Goal: Information Seeking & Learning: Learn about a topic

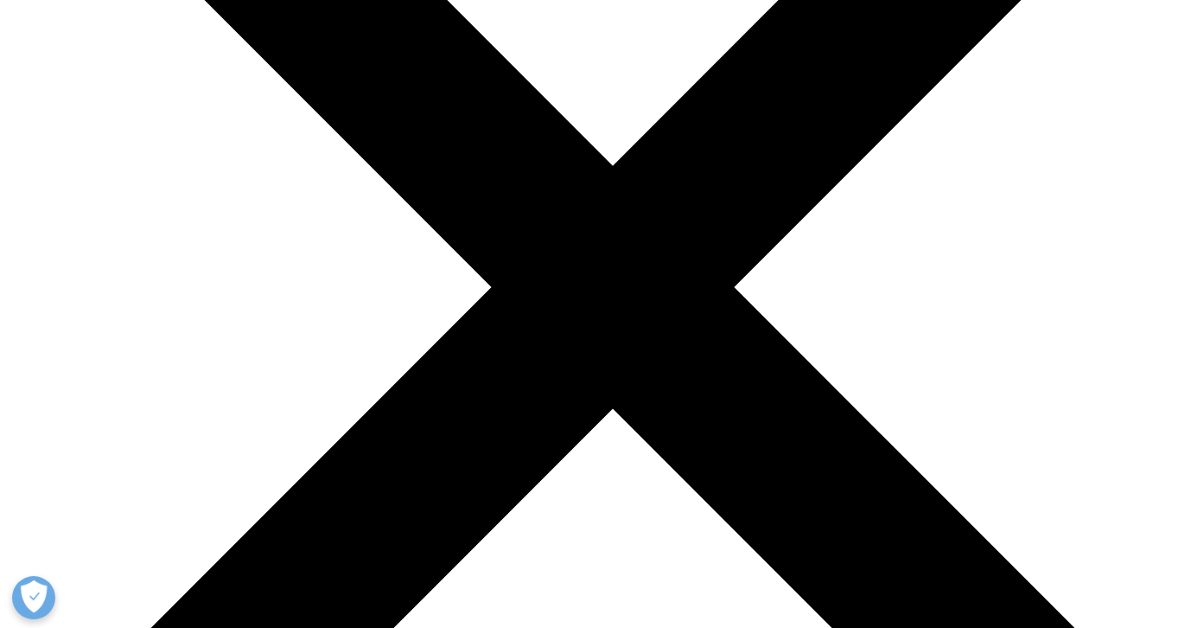
scroll to position [1956, 0]
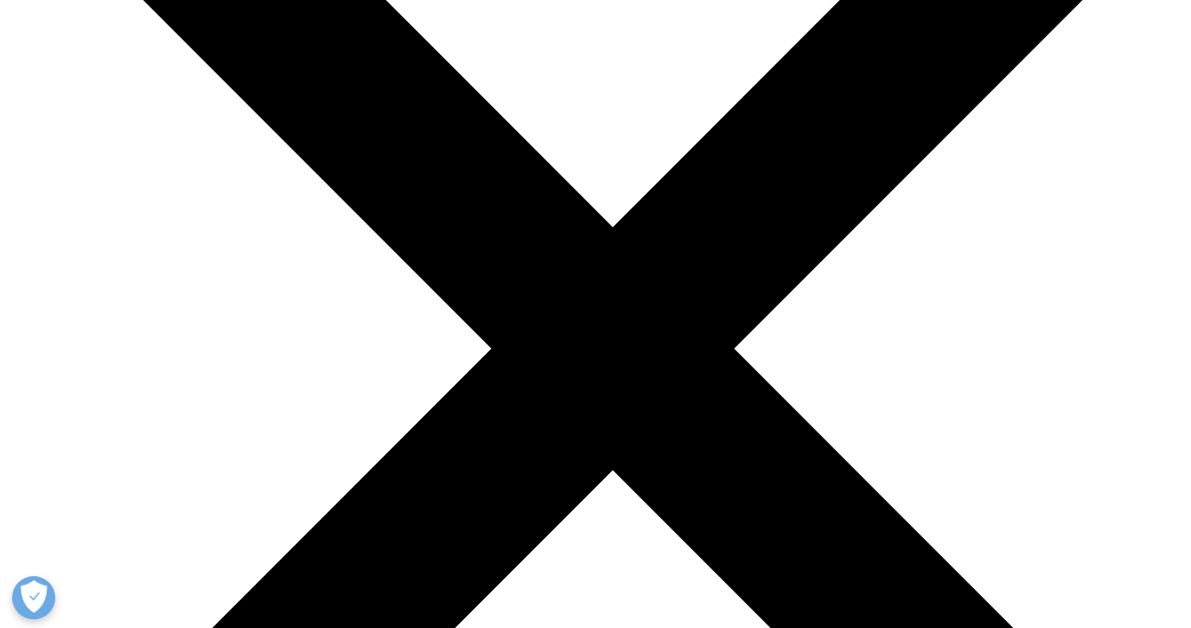
scroll to position [1913, 0]
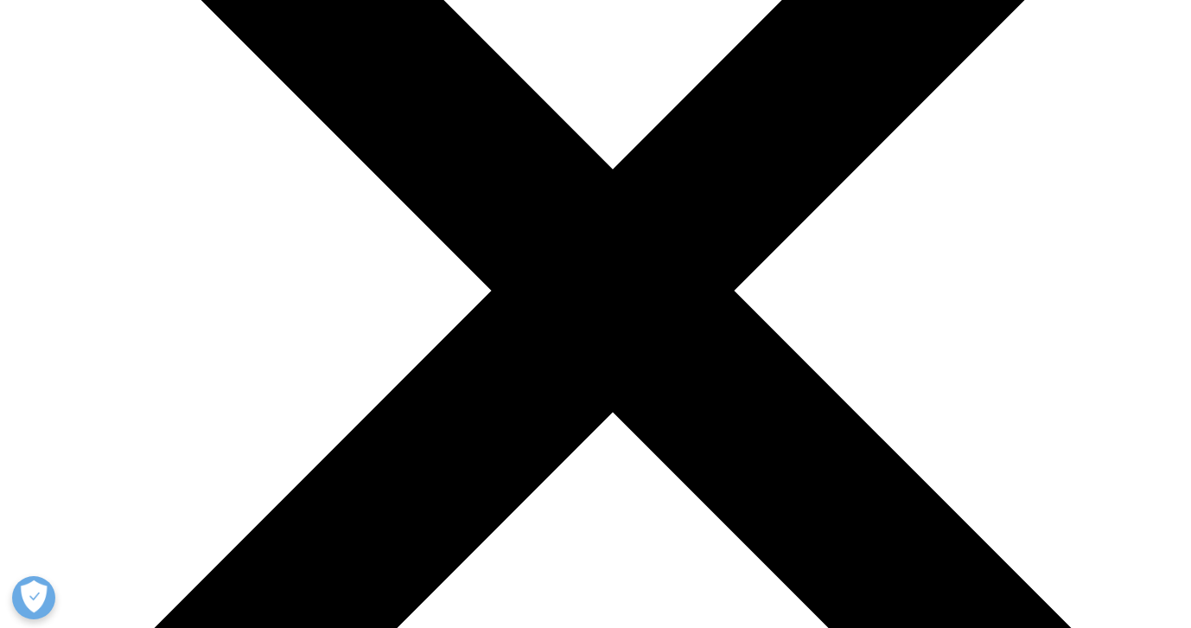
scroll to position [1969, 0]
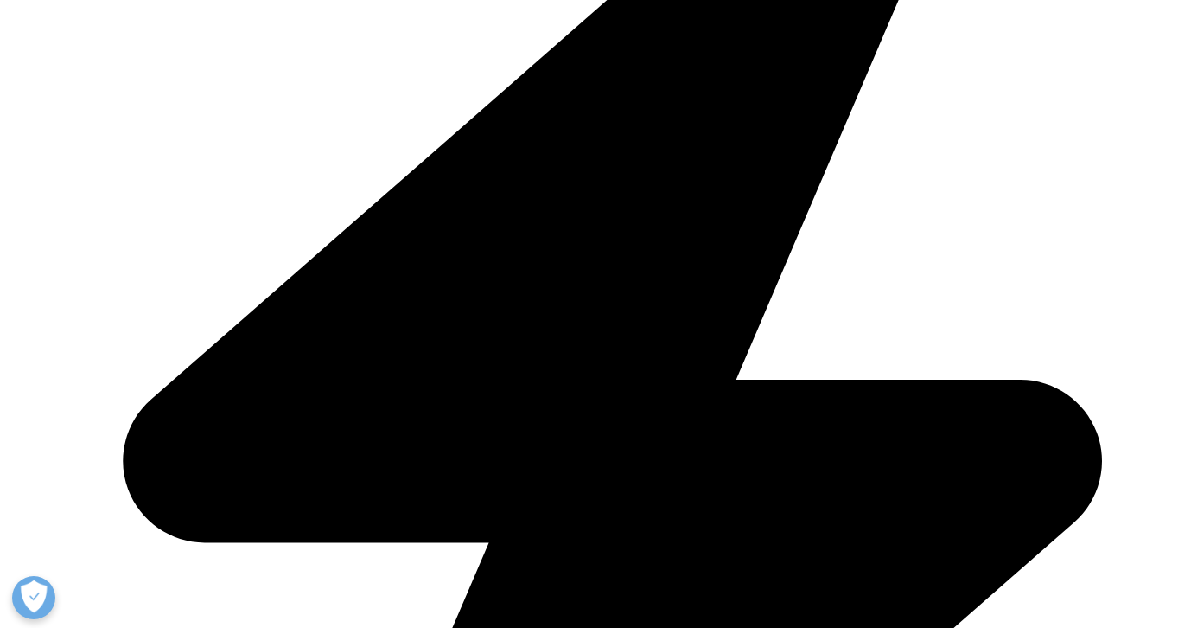
scroll to position [1900, 0]
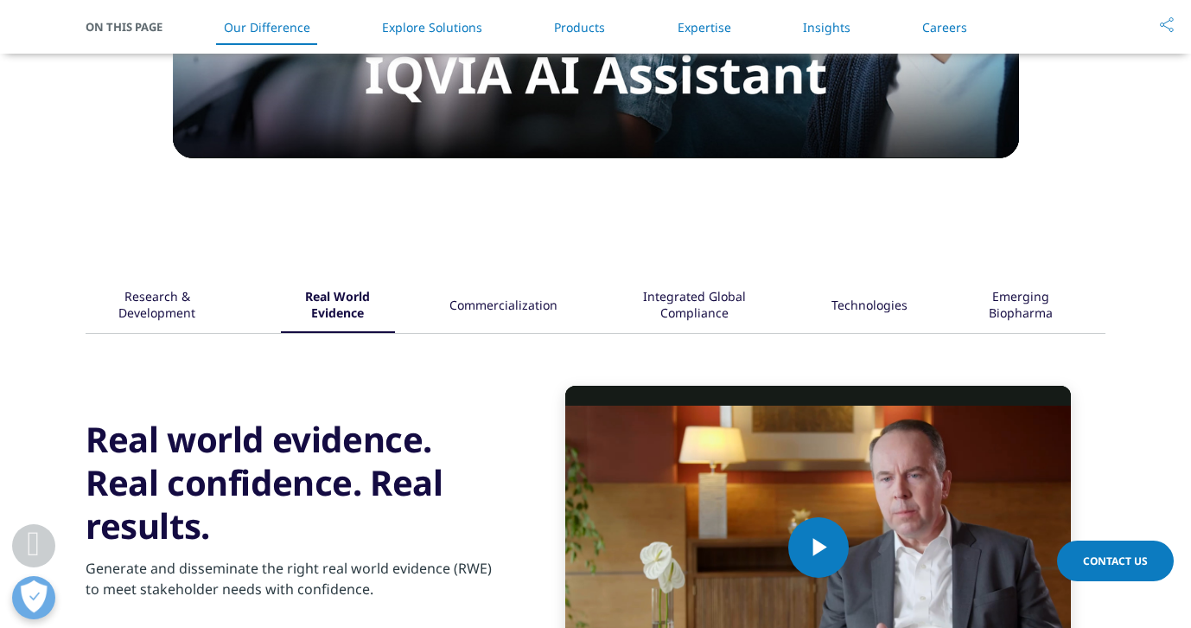
click at [153, 333] on div "Research & Development" at bounding box center [157, 306] width 138 height 54
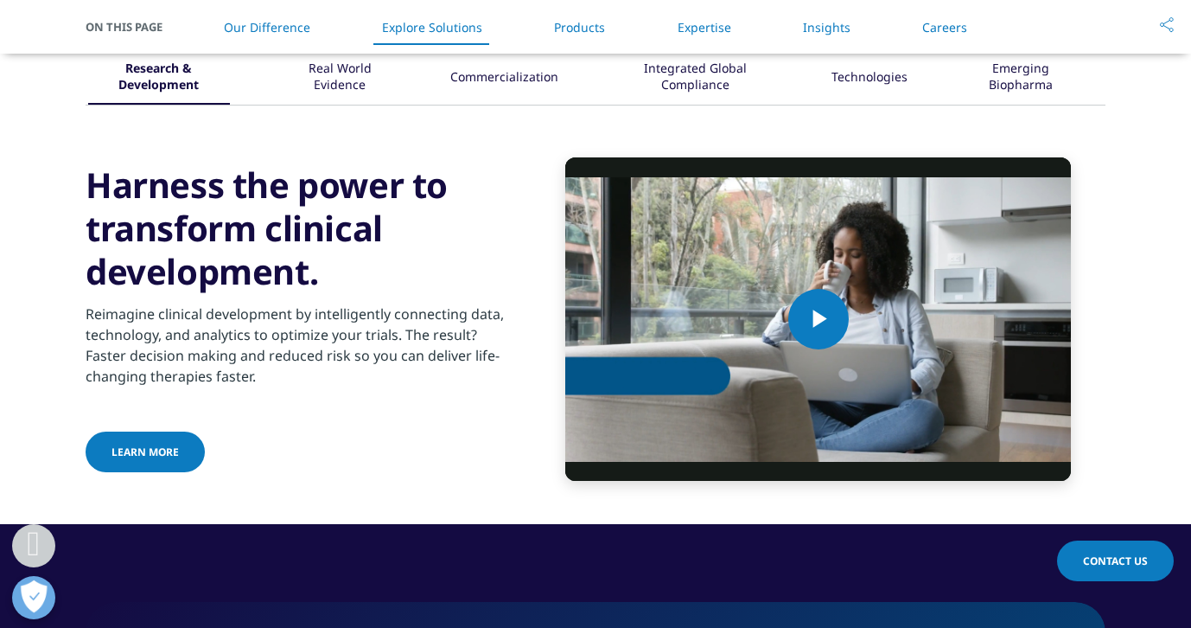
scroll to position [2121, 0]
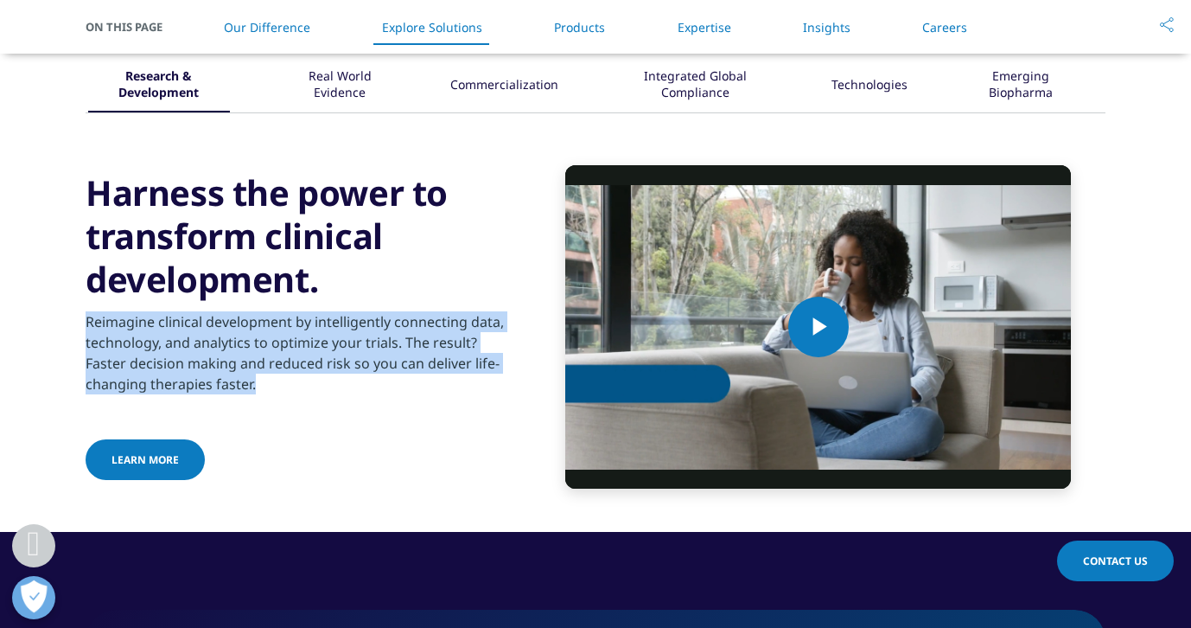
drag, startPoint x: 88, startPoint y: 361, endPoint x: 268, endPoint y: 424, distance: 190.6
click at [268, 405] on p "Reimagine clinical development by intelligently connecting data, technology, an…" at bounding box center [295, 357] width 419 height 93
copy p "Reimagine clinical development by intelligently connecting data, technology, an…"
click at [268, 405] on p "Reimagine clinical development by intelligently connecting data, technology, an…" at bounding box center [295, 357] width 419 height 93
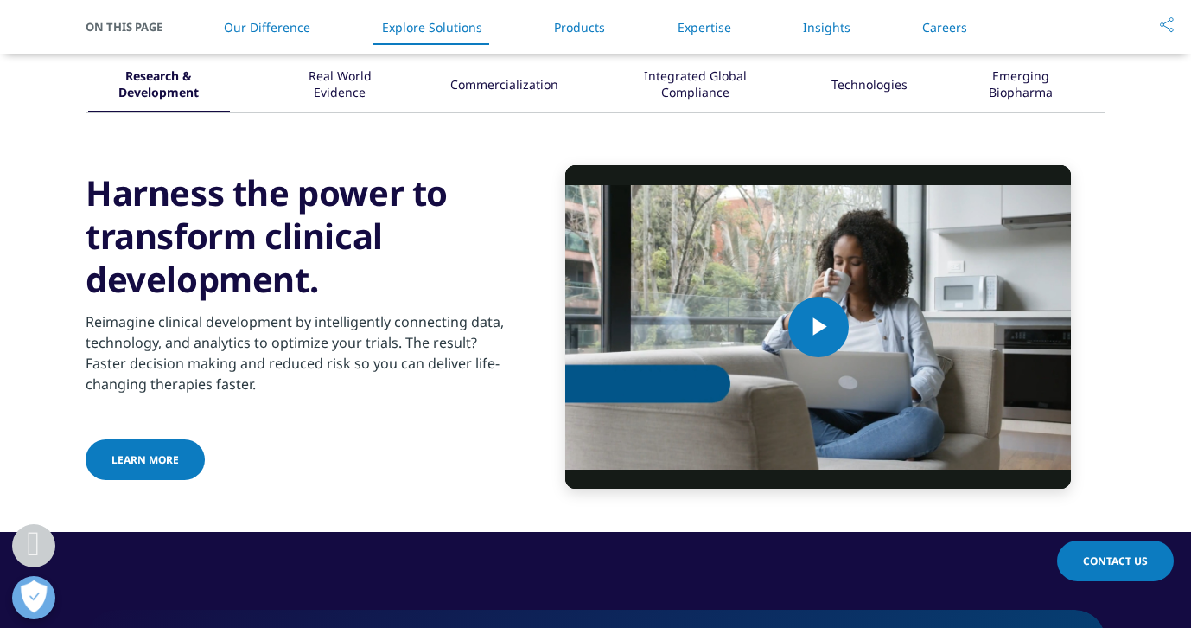
click at [131, 467] on span "Learn More" at bounding box center [145, 459] width 67 height 15
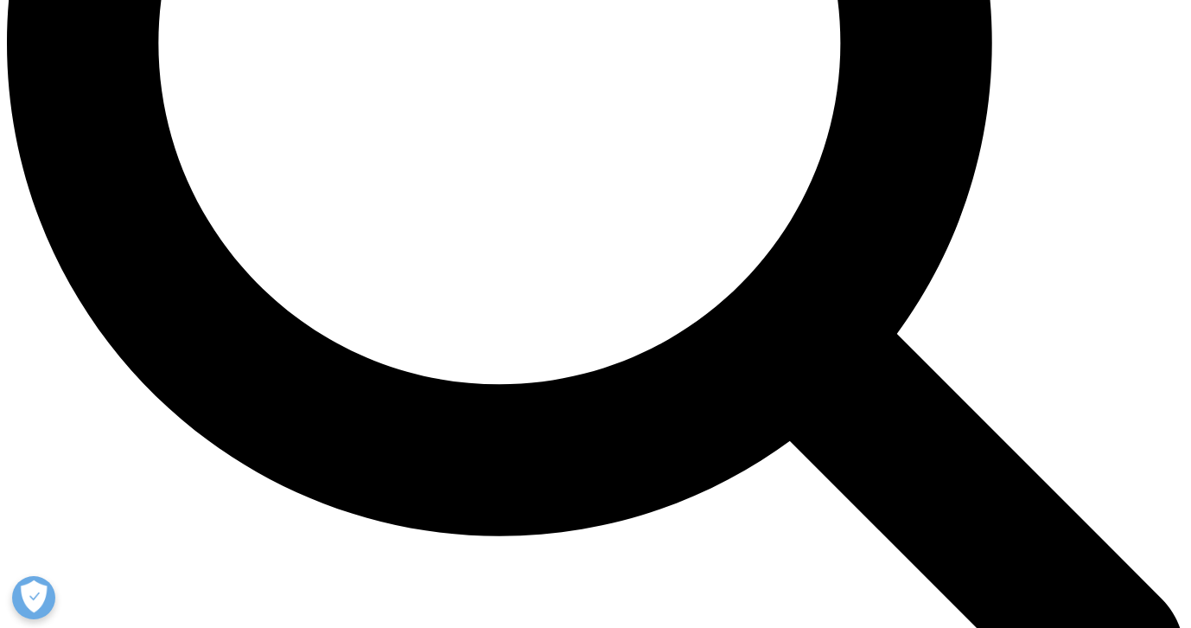
scroll to position [1656, 0]
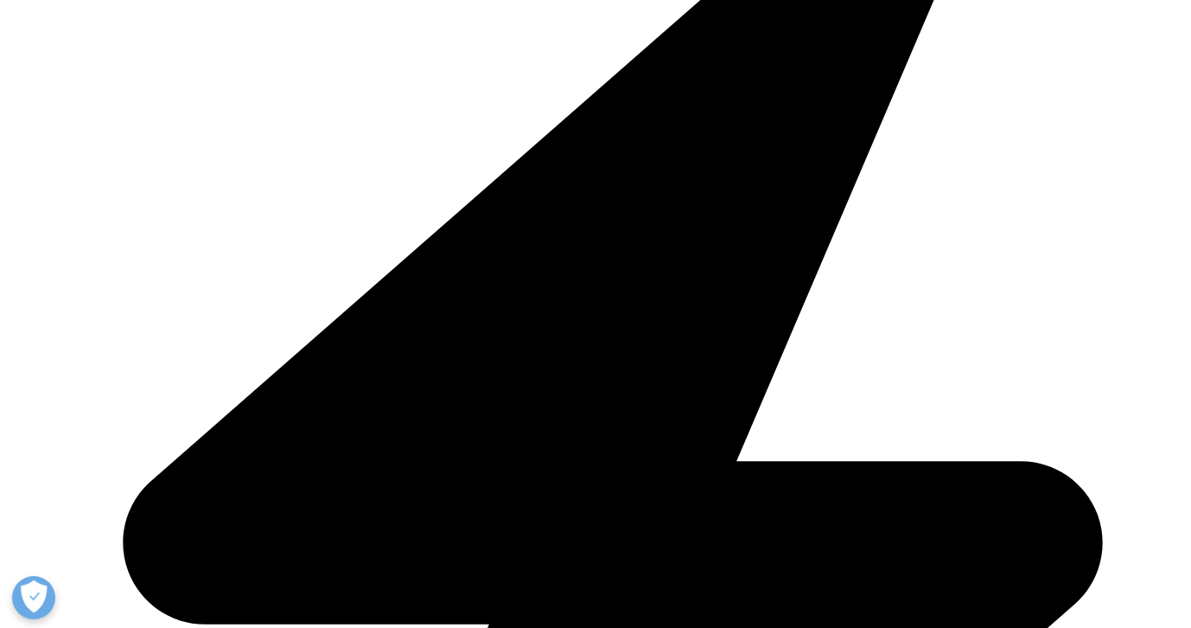
scroll to position [529, 0]
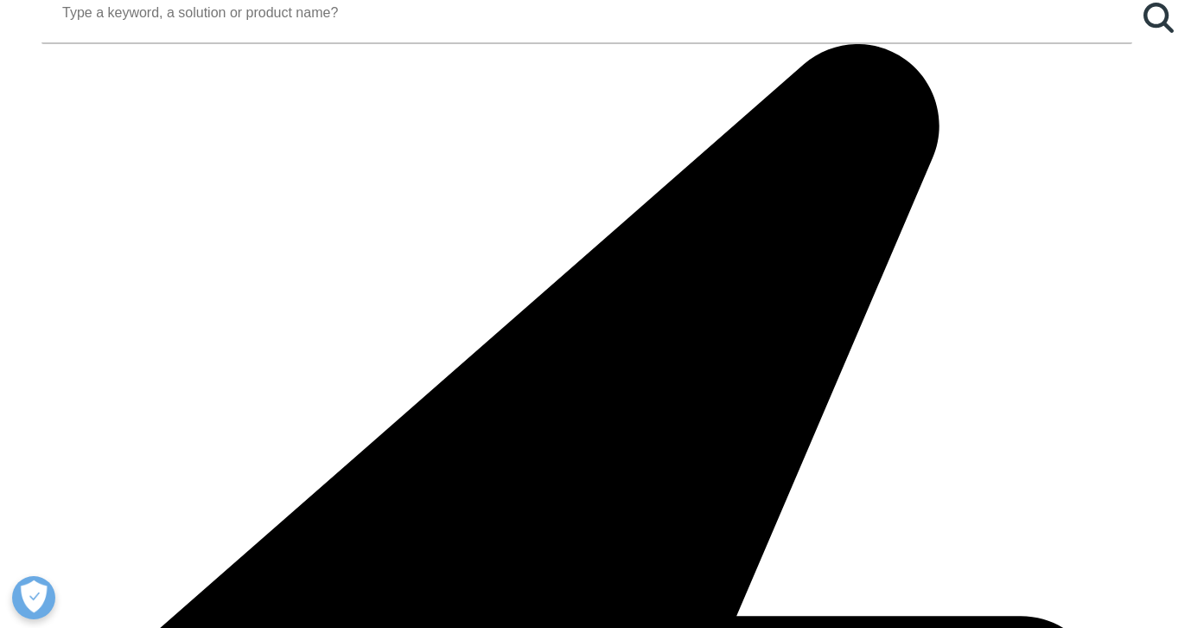
scroll to position [2075, 0]
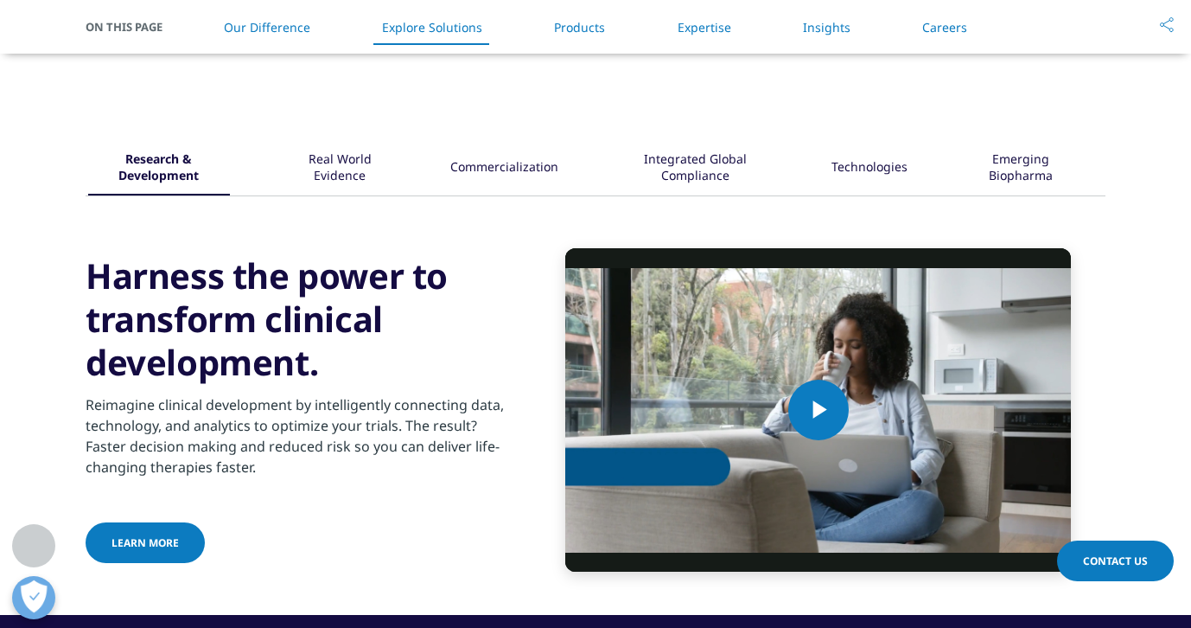
click at [357, 162] on div "Real World Evidence" at bounding box center [340, 169] width 112 height 54
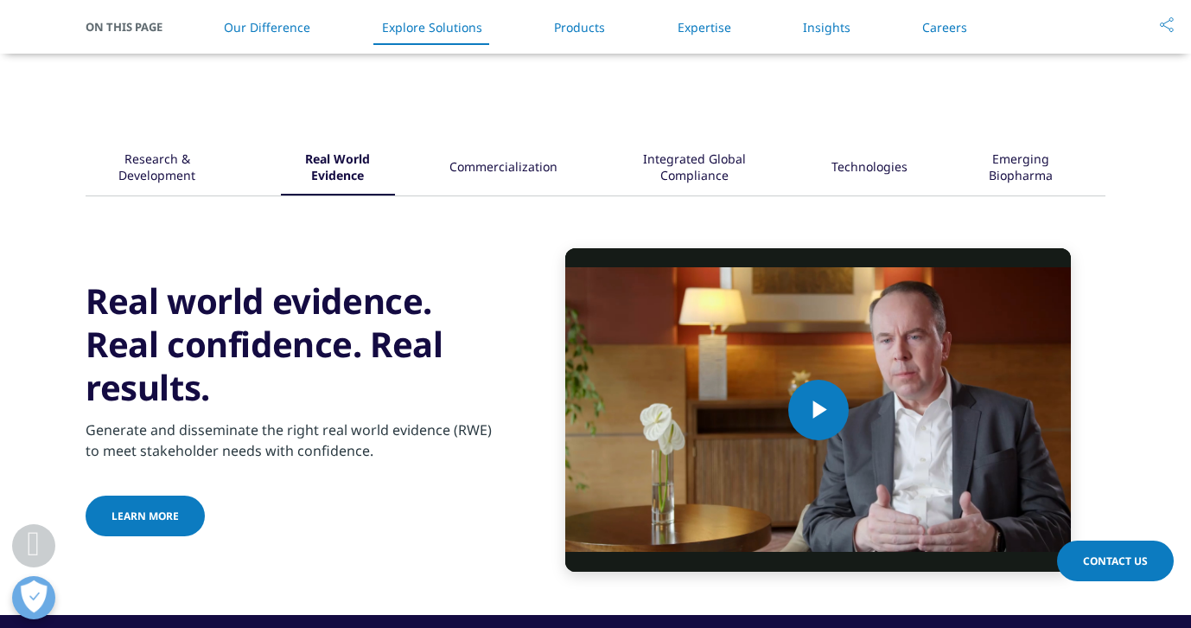
scroll to position [2101, 0]
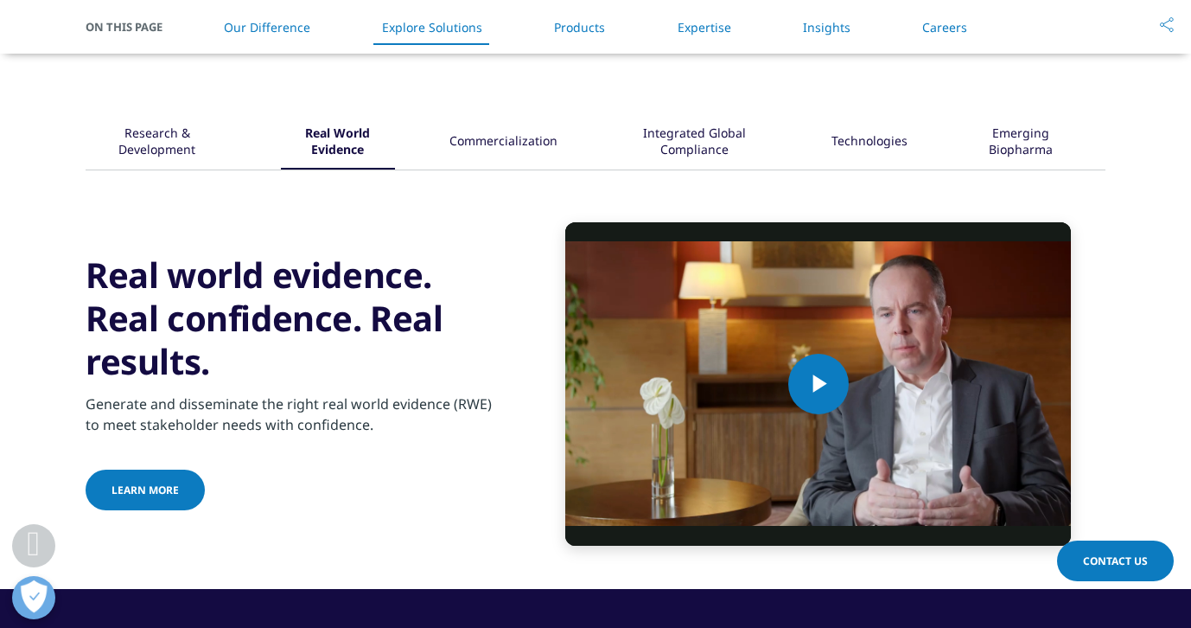
click at [152, 137] on div "Research & Development" at bounding box center [157, 143] width 138 height 54
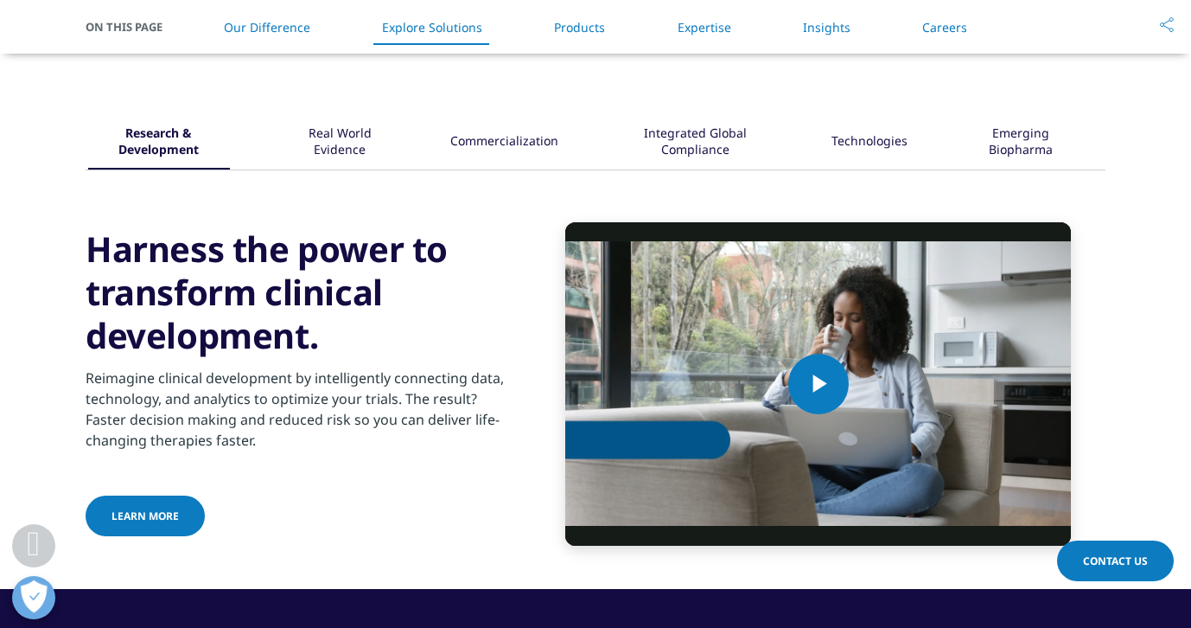
click at [114, 519] on span "Learn More" at bounding box center [145, 515] width 67 height 15
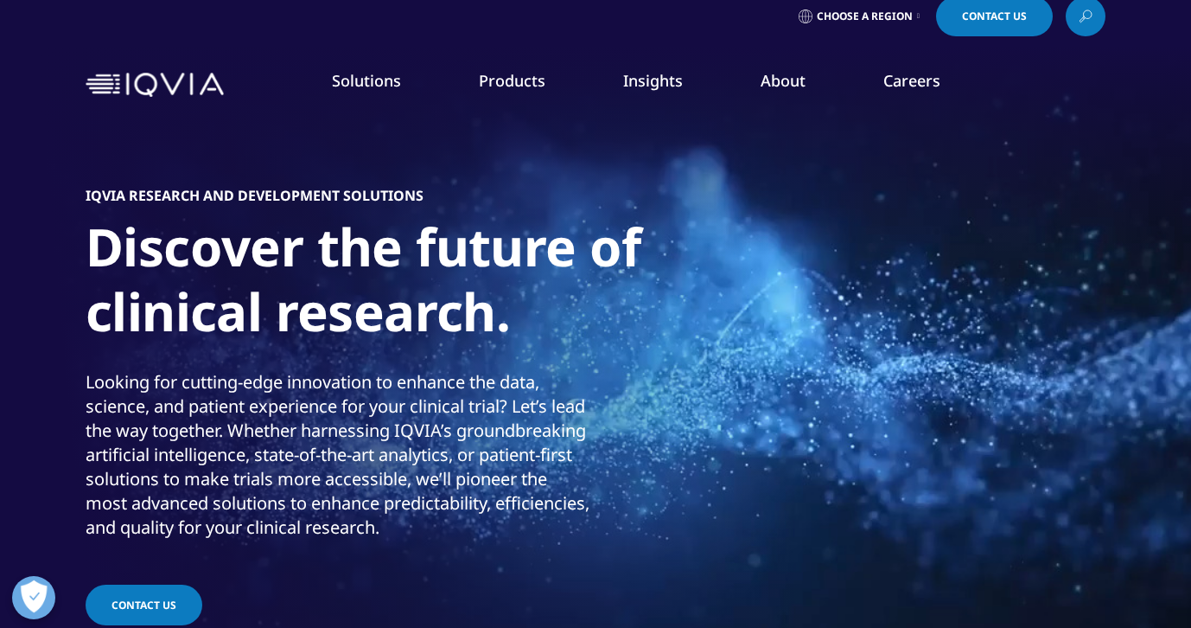
scroll to position [20, 0]
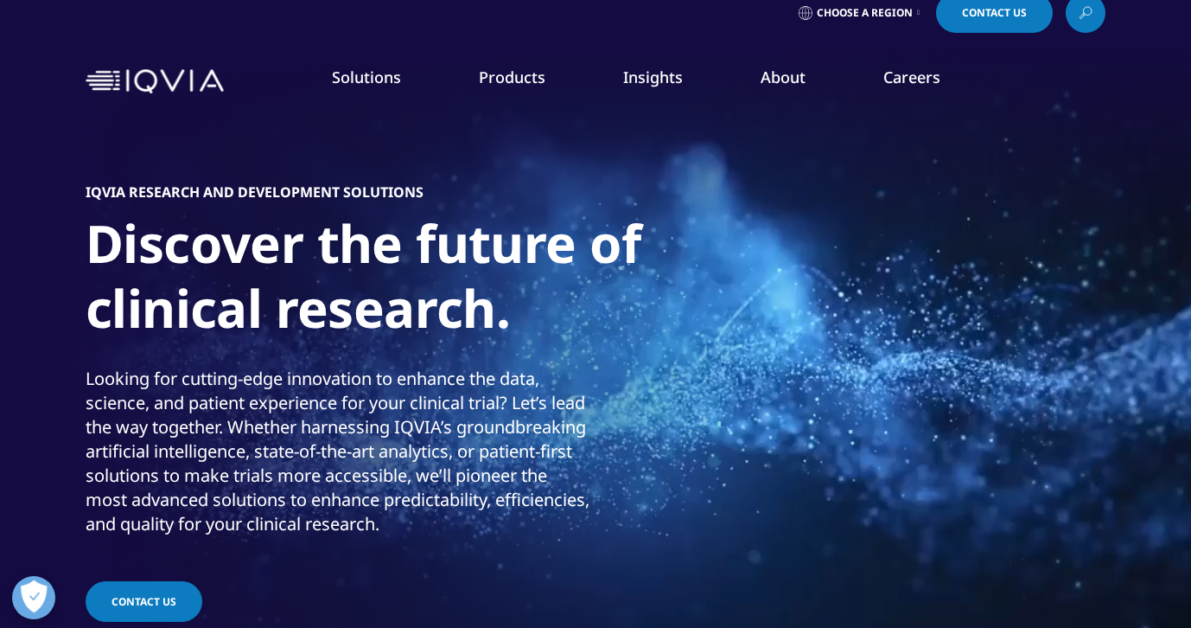
click at [348, 437] on p "Looking for cutting-edge innovation to enhance the data, science, and patient e…" at bounding box center [339, 457] width 506 height 180
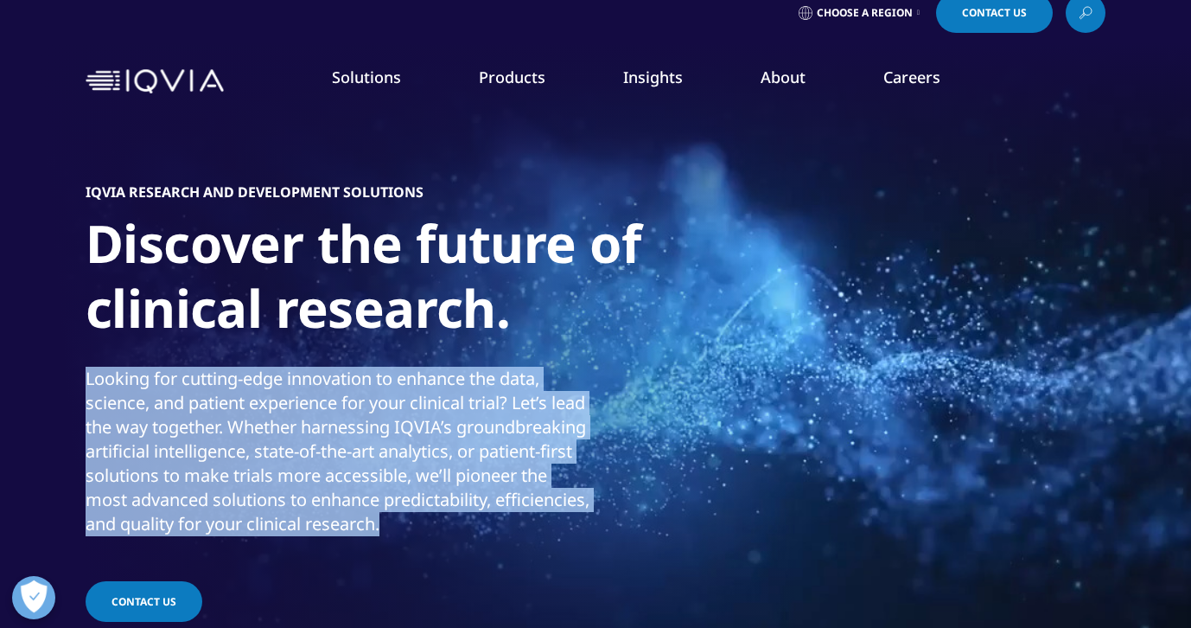
drag, startPoint x: 86, startPoint y: 365, endPoint x: 218, endPoint y: 528, distance: 210.2
click at [218, 528] on p "Looking for cutting-edge innovation to enhance the data, science, and patient e…" at bounding box center [339, 457] width 506 height 180
copy p "Looking for cutting-edge innovation to enhance the data, science, and patient e…"
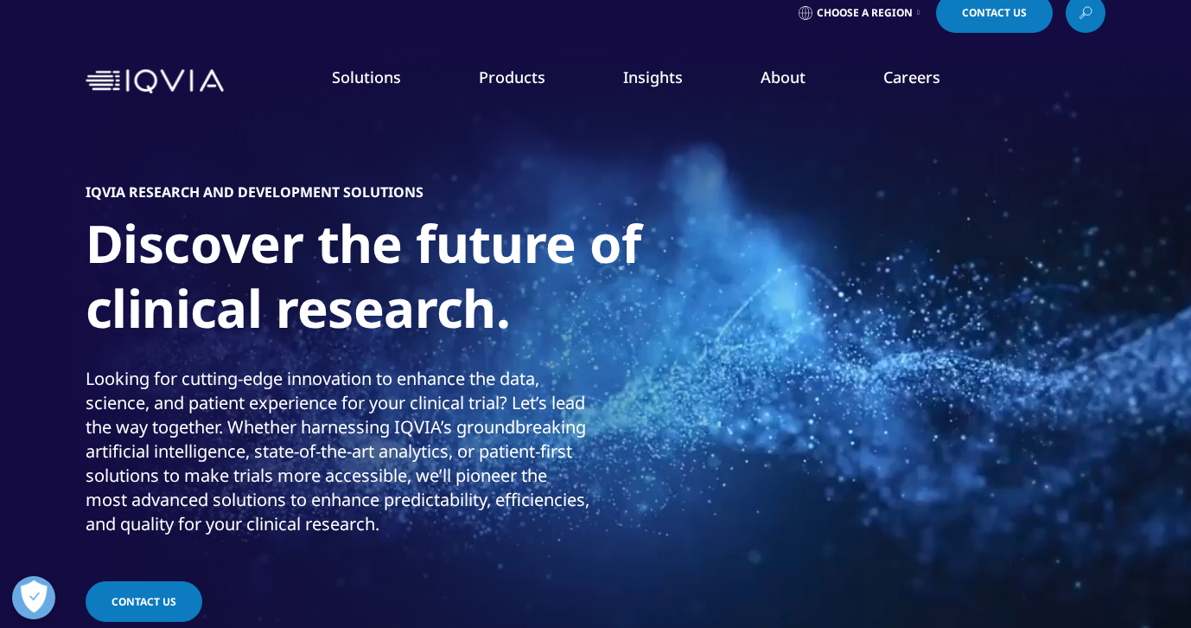
click at [334, 596] on div "IQVIA RESEARCH AND DEVELOPMENT SOLUTIONS Discover the future of clinical resear…" at bounding box center [596, 404] width 1020 height 588
